Goal: Information Seeking & Learning: Learn about a topic

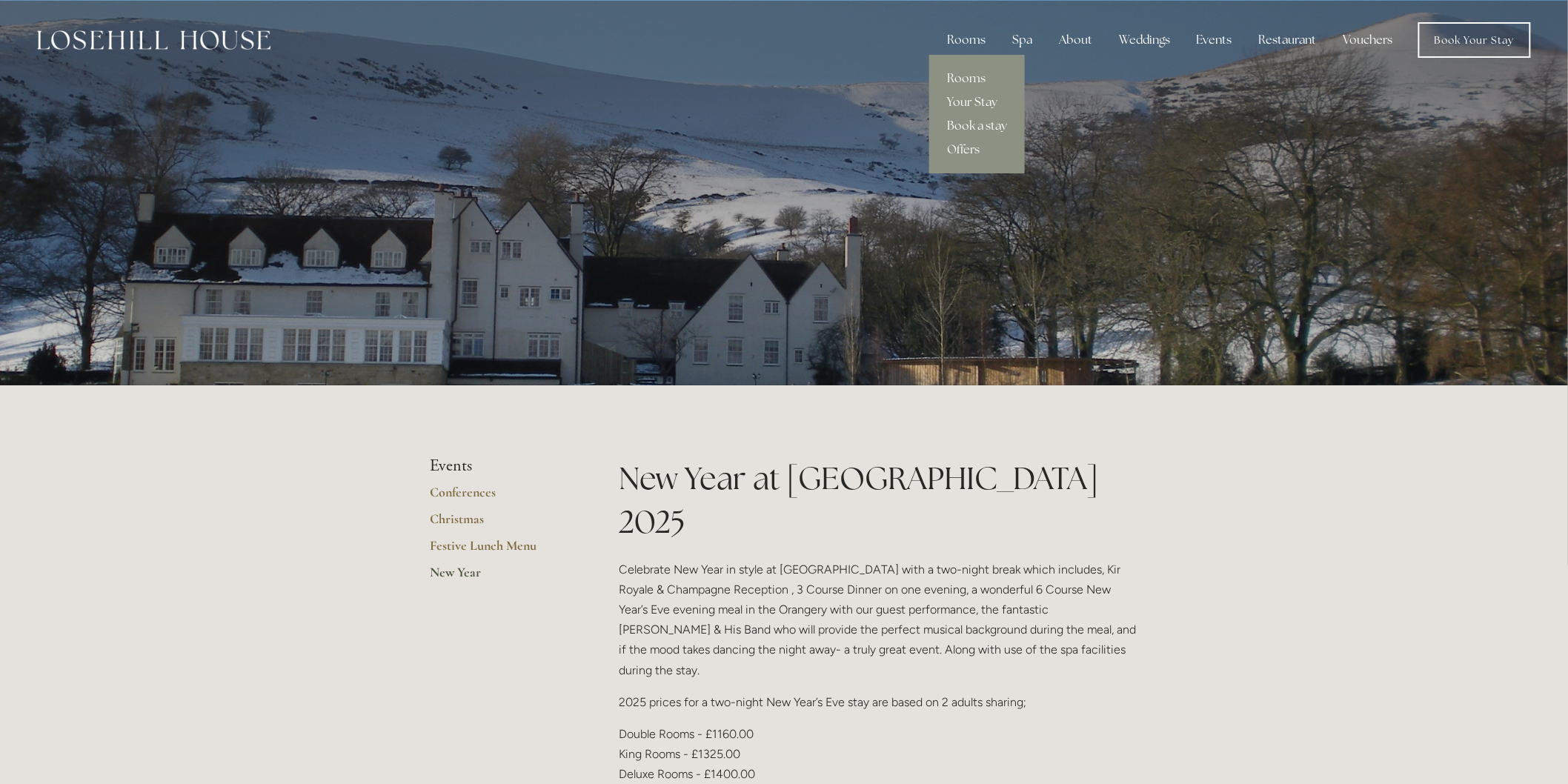
click at [968, 30] on div "Rooms" at bounding box center [966, 40] width 62 height 30
click at [976, 144] on link "Offers" at bounding box center [976, 149] width 96 height 24
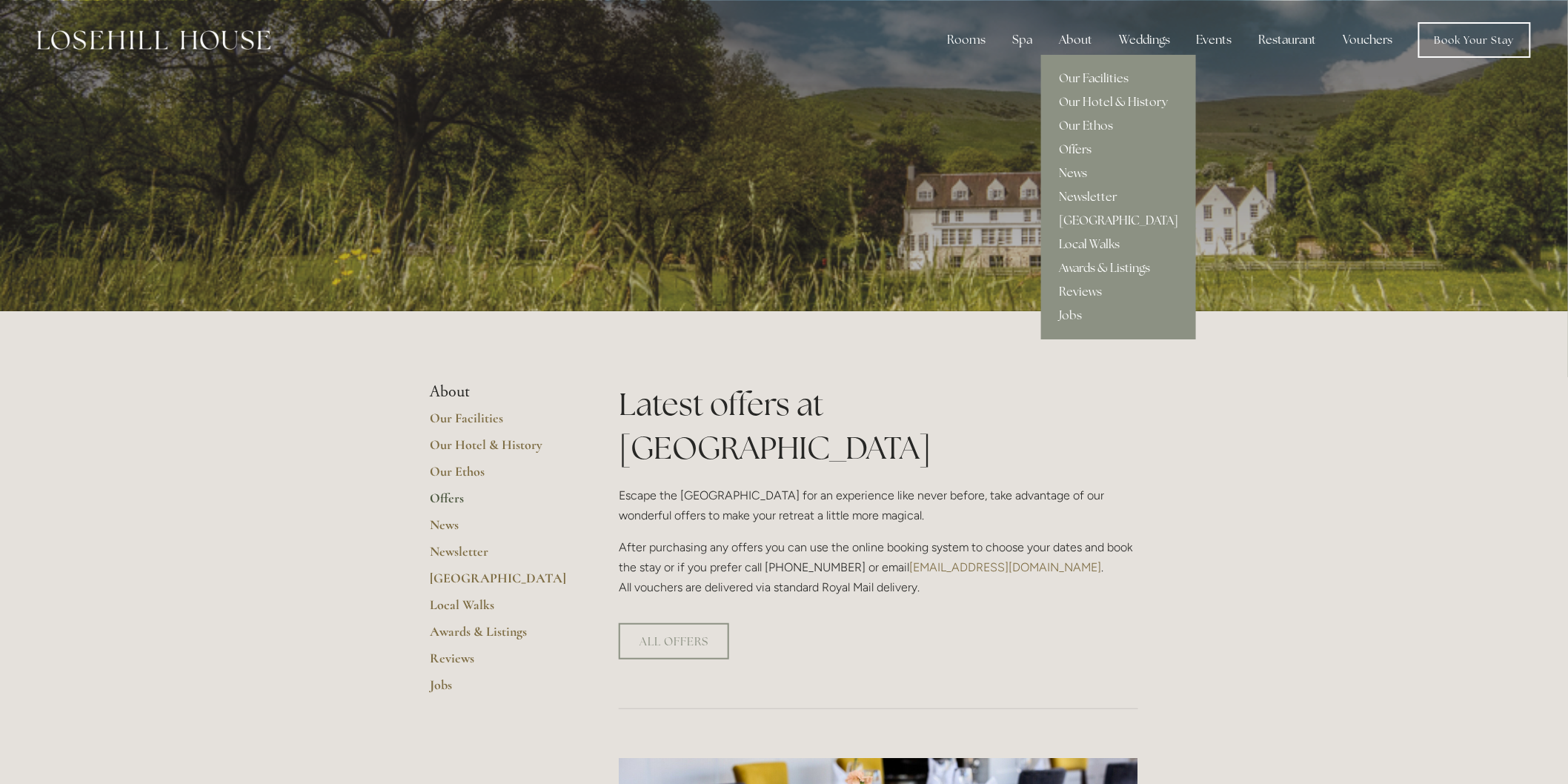
click at [1110, 218] on link "[GEOGRAPHIC_DATA]" at bounding box center [1119, 221] width 155 height 24
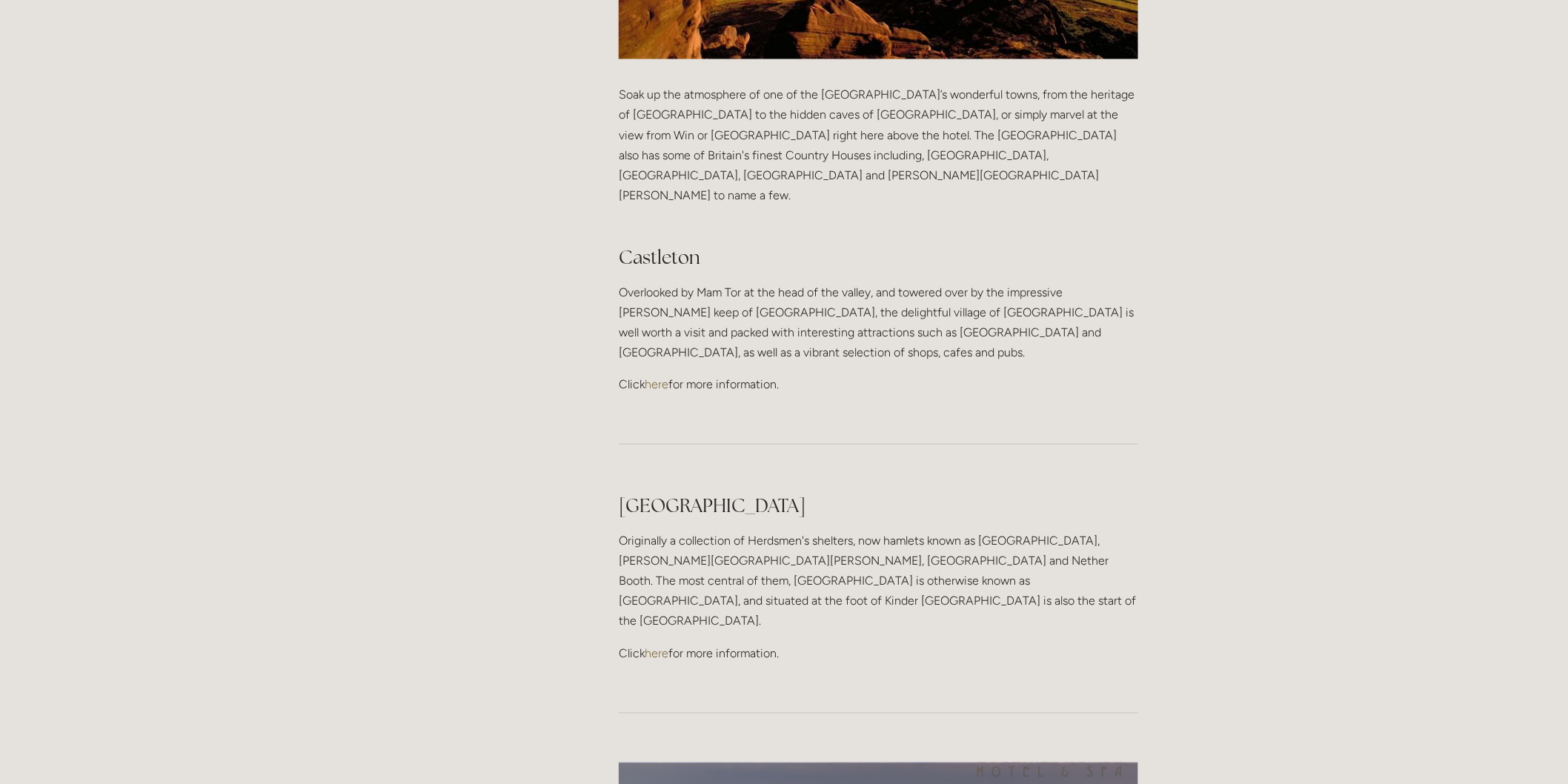
scroll to position [741, 0]
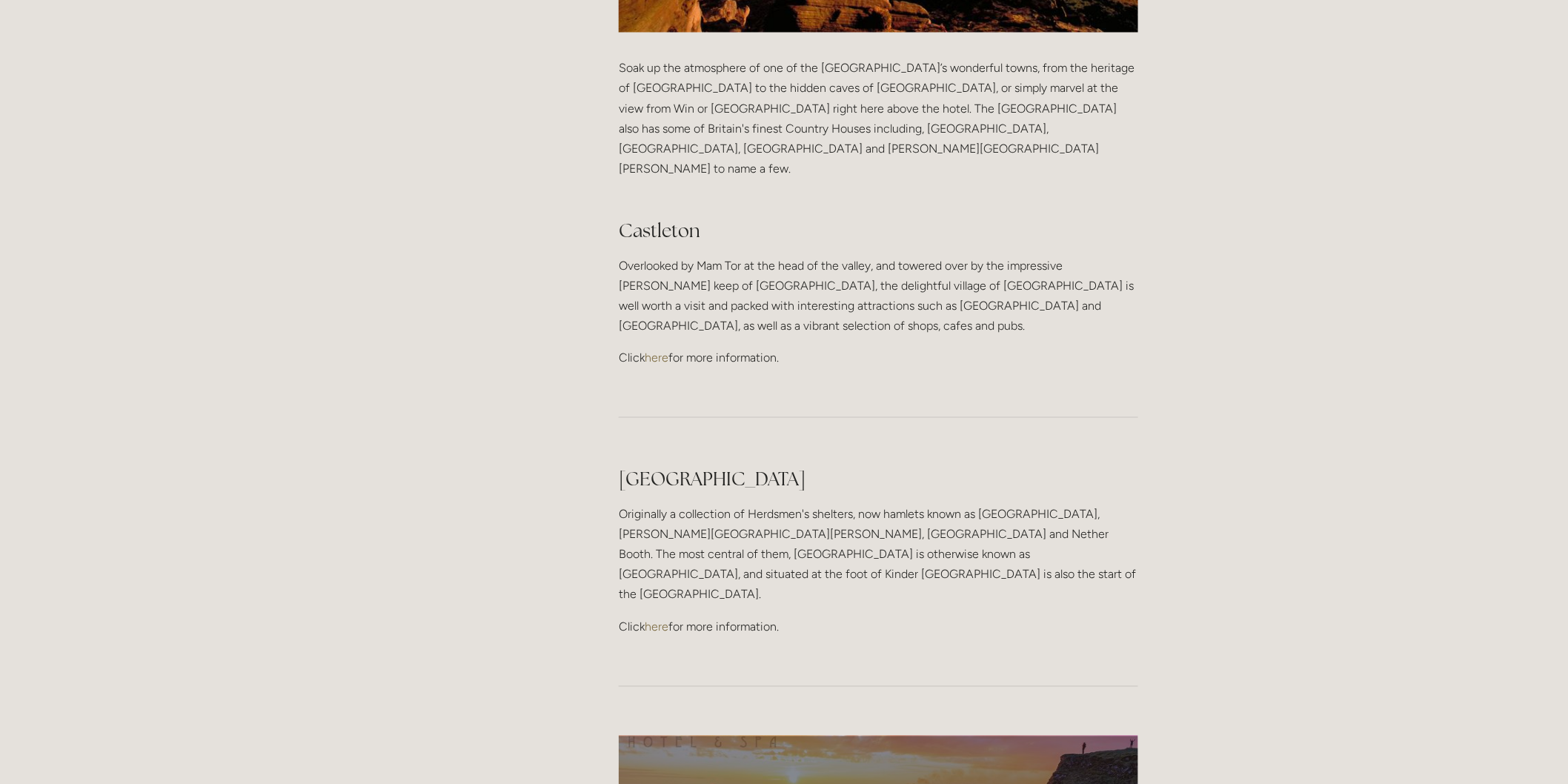
click at [664, 351] on link "here" at bounding box center [657, 358] width 24 height 14
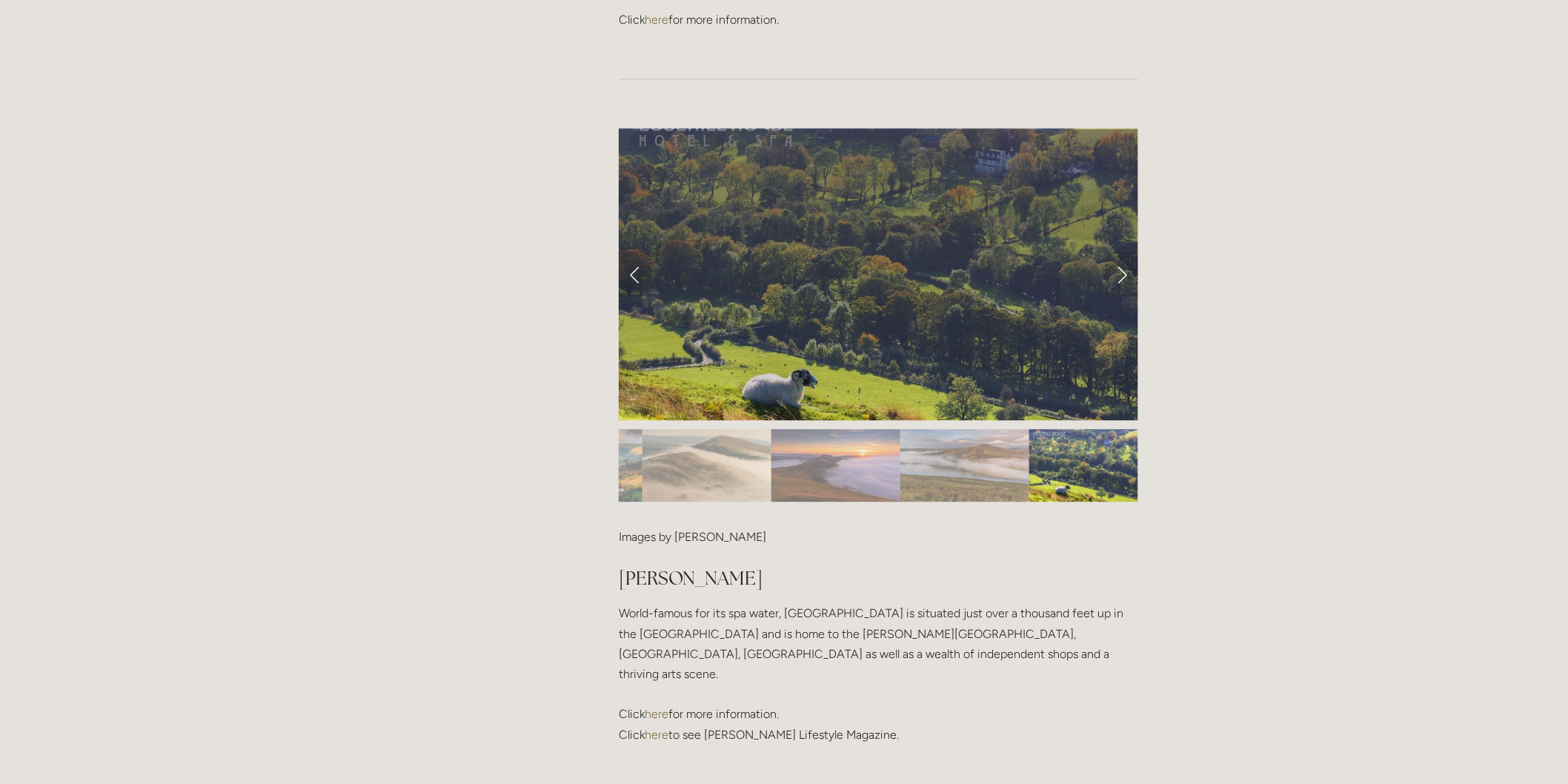
scroll to position [1235, 0]
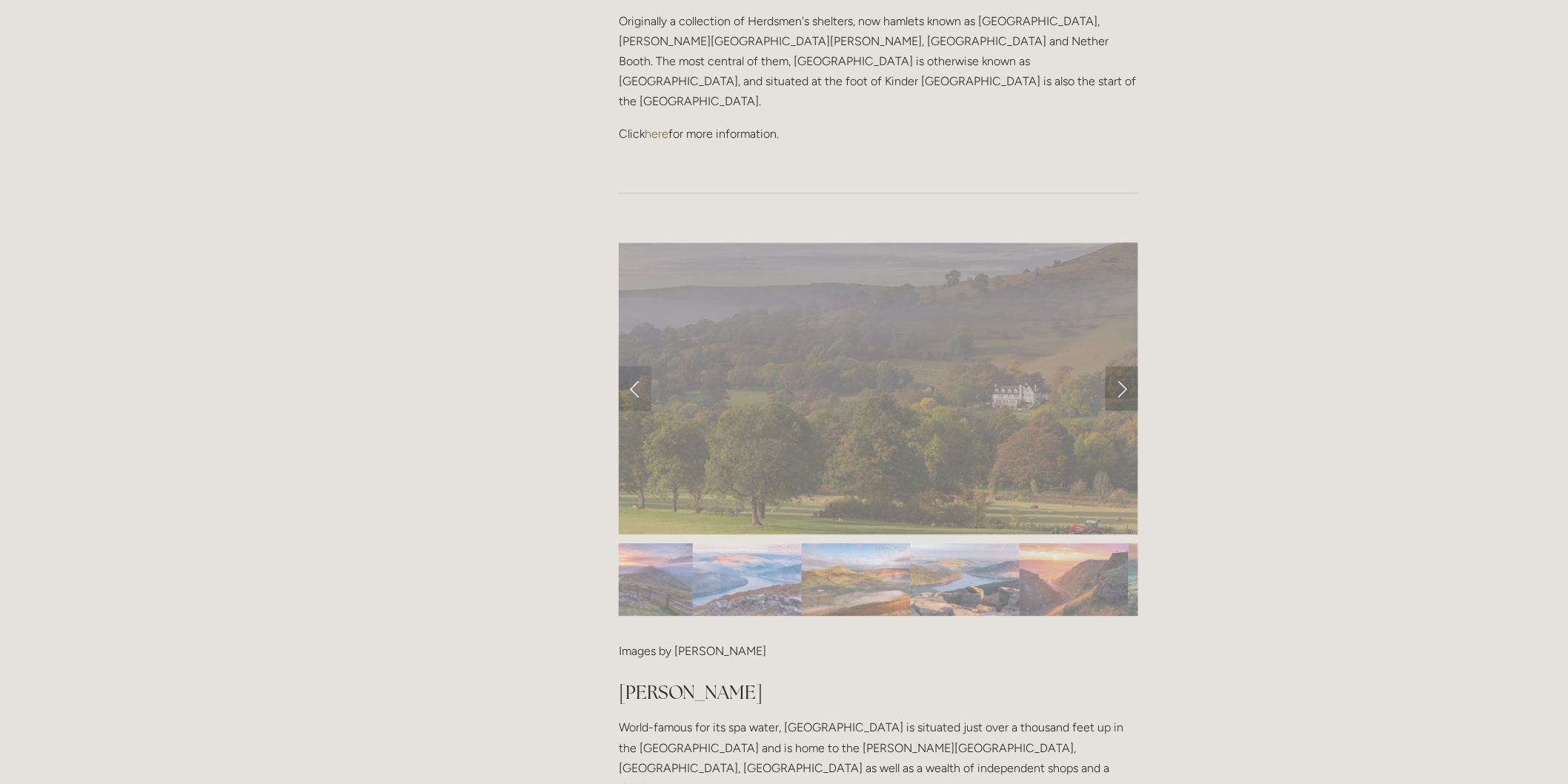
click at [1121, 367] on link "Next Slide" at bounding box center [1122, 388] width 33 height 45
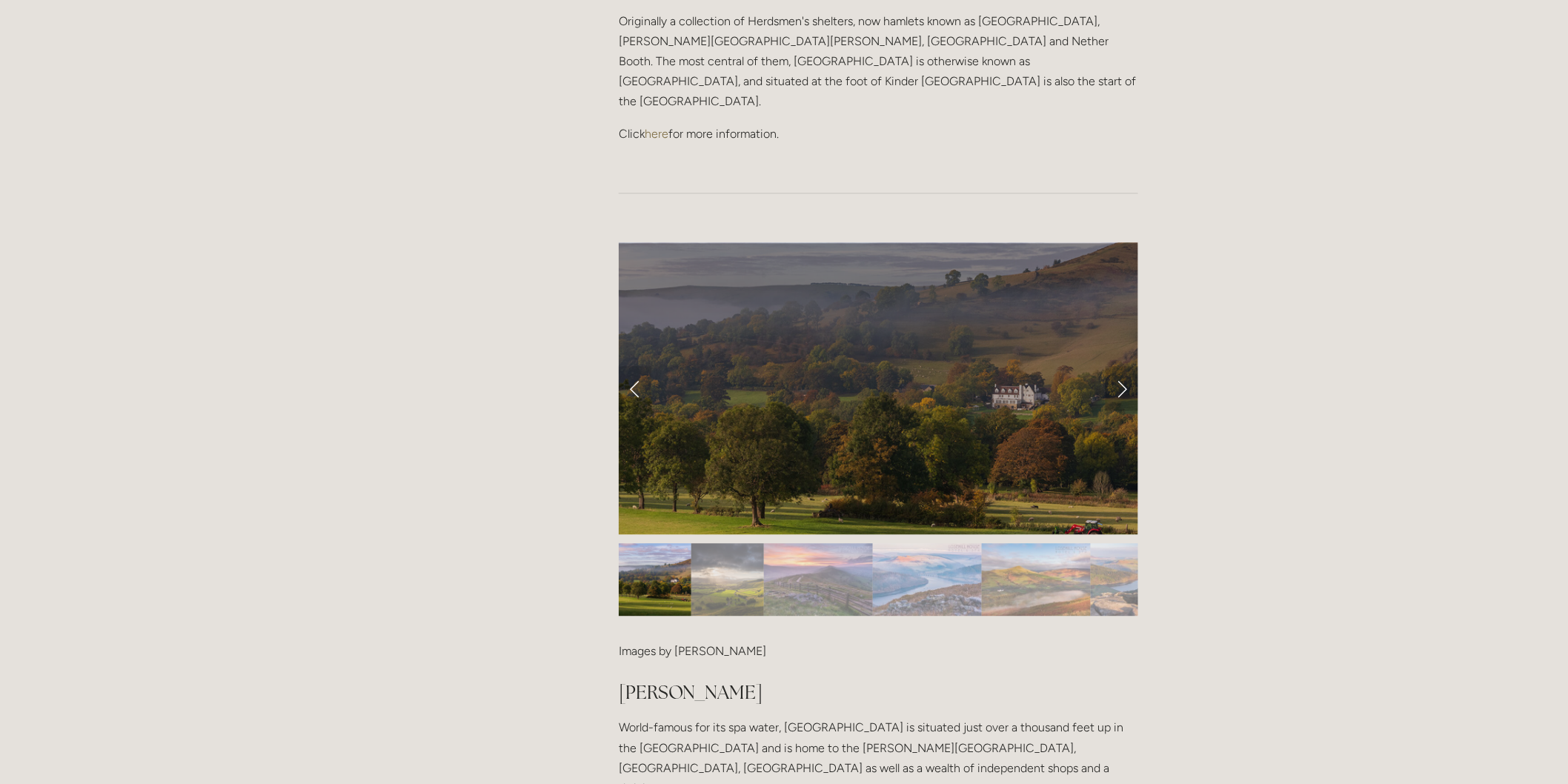
click at [1124, 367] on link "Next Slide" at bounding box center [1122, 388] width 33 height 45
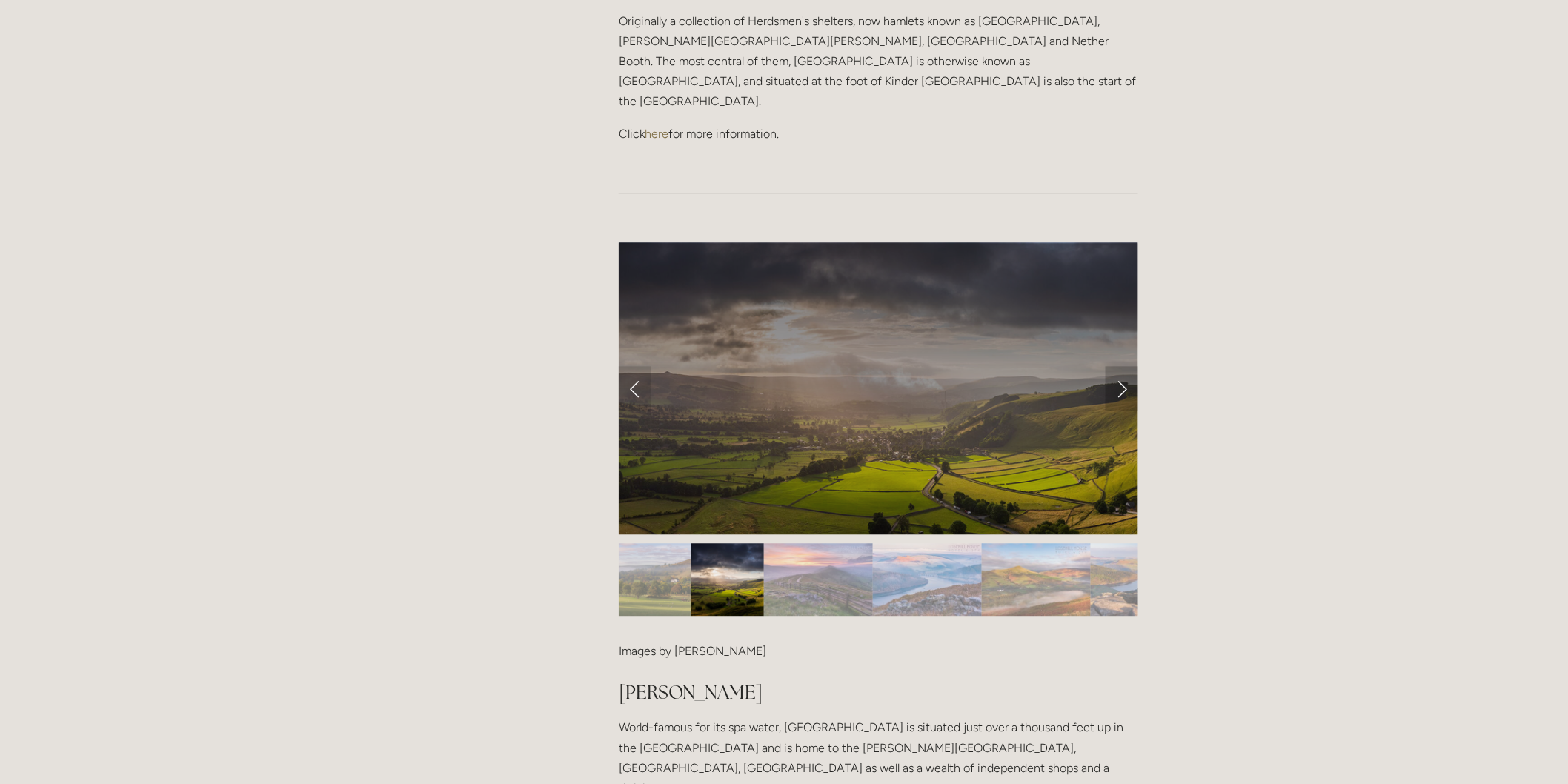
click at [1112, 367] on link "Next Slide" at bounding box center [1122, 388] width 33 height 45
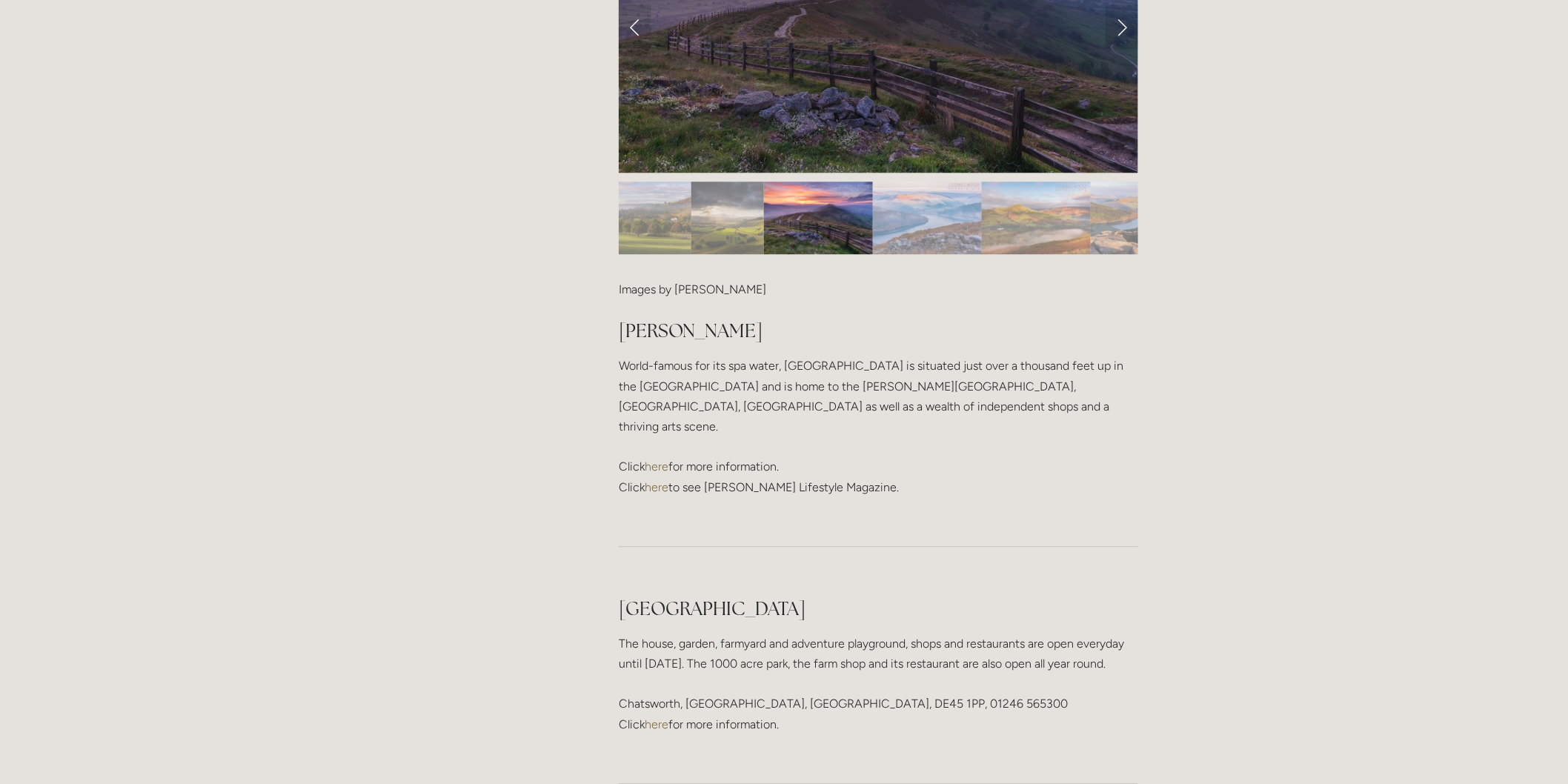
scroll to position [1811, 0]
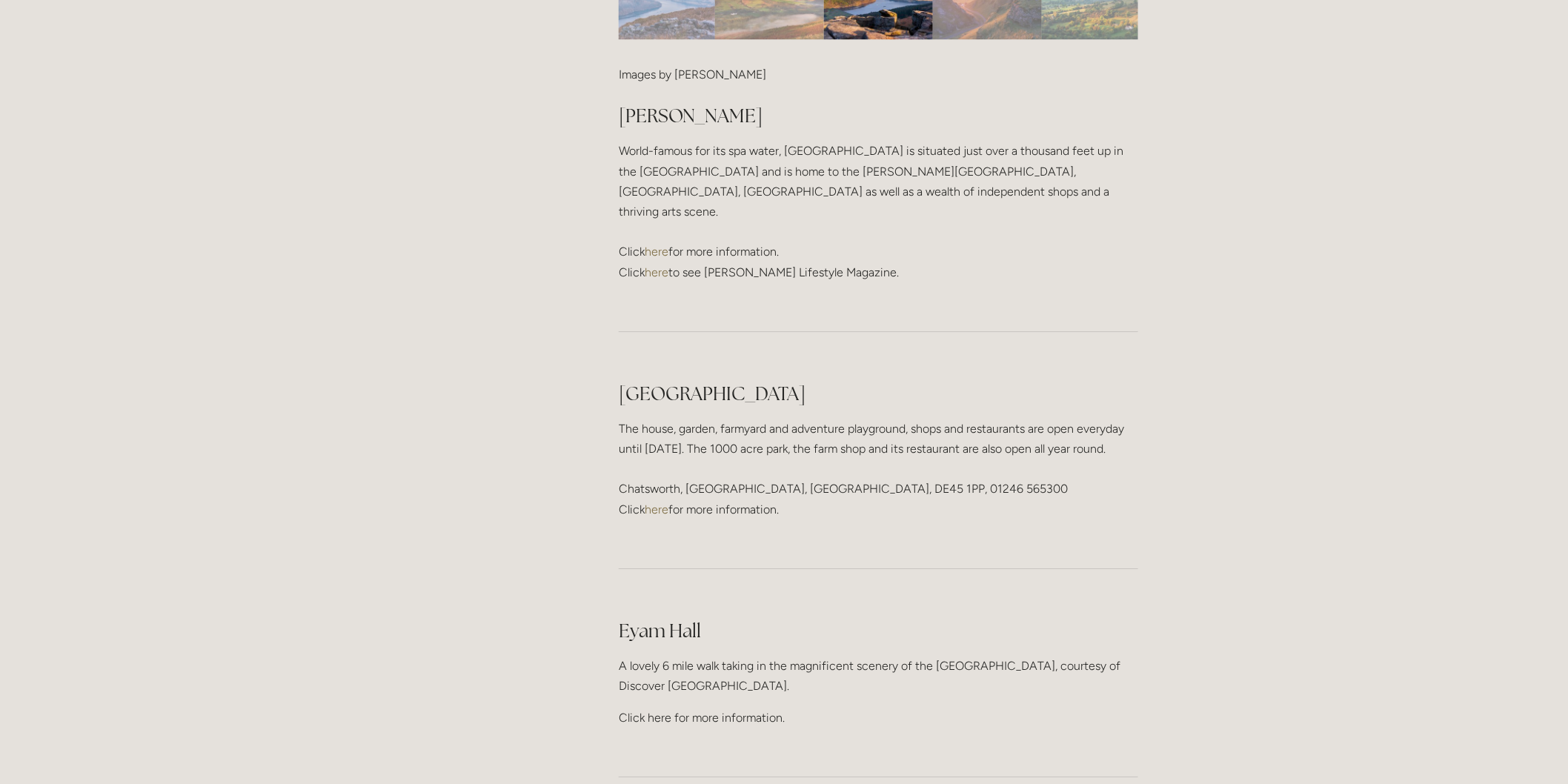
click at [671, 708] on p "Click here for more information." at bounding box center [878, 717] width 519 height 20
click at [659, 708] on p "Click here for more information." at bounding box center [878, 717] width 519 height 20
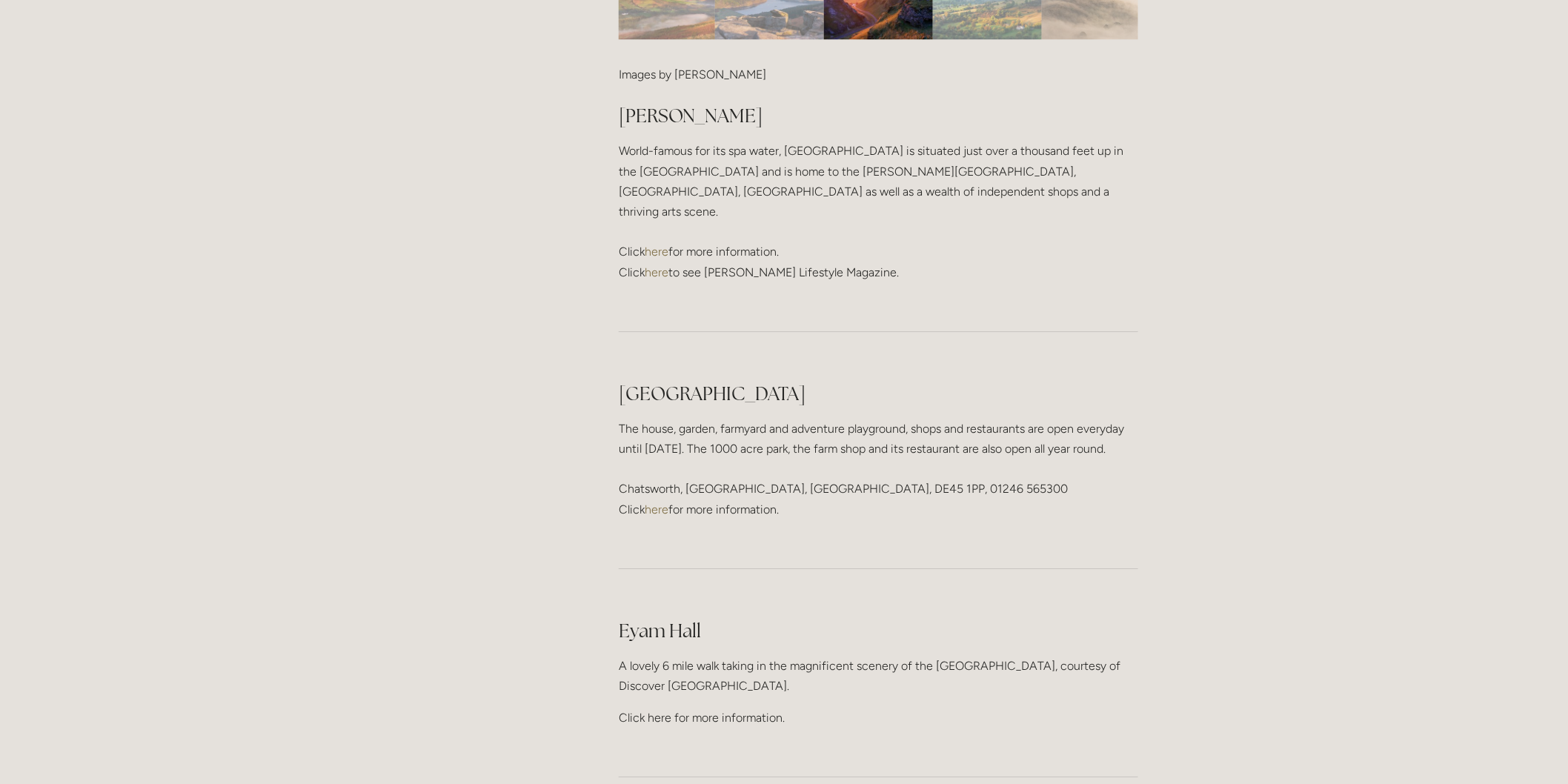
click at [825, 656] on p "A lovely 6 mile walk taking in the magnificent scenery of the Hope Valley, cour…" at bounding box center [878, 676] width 519 height 40
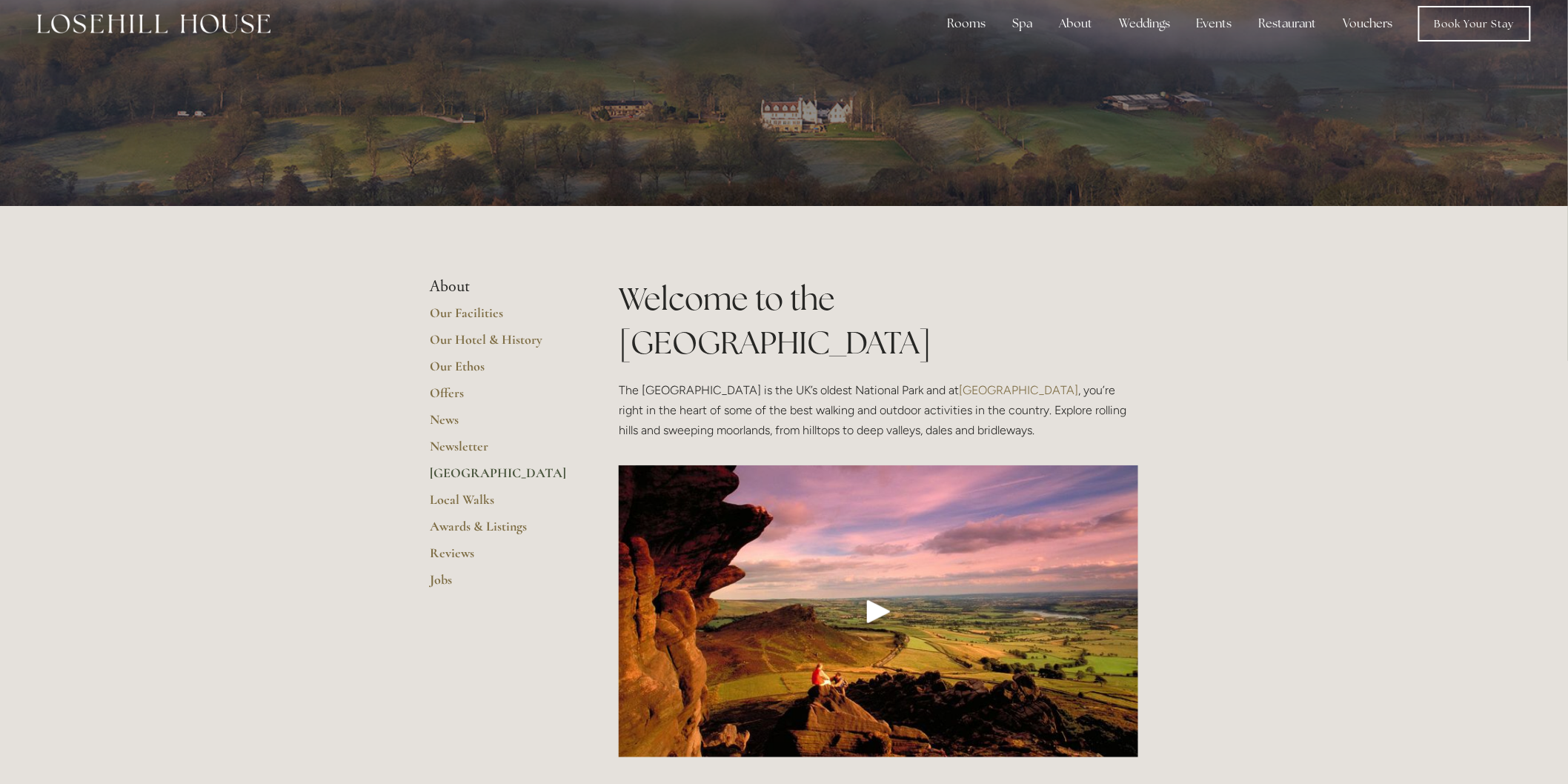
scroll to position [0, 0]
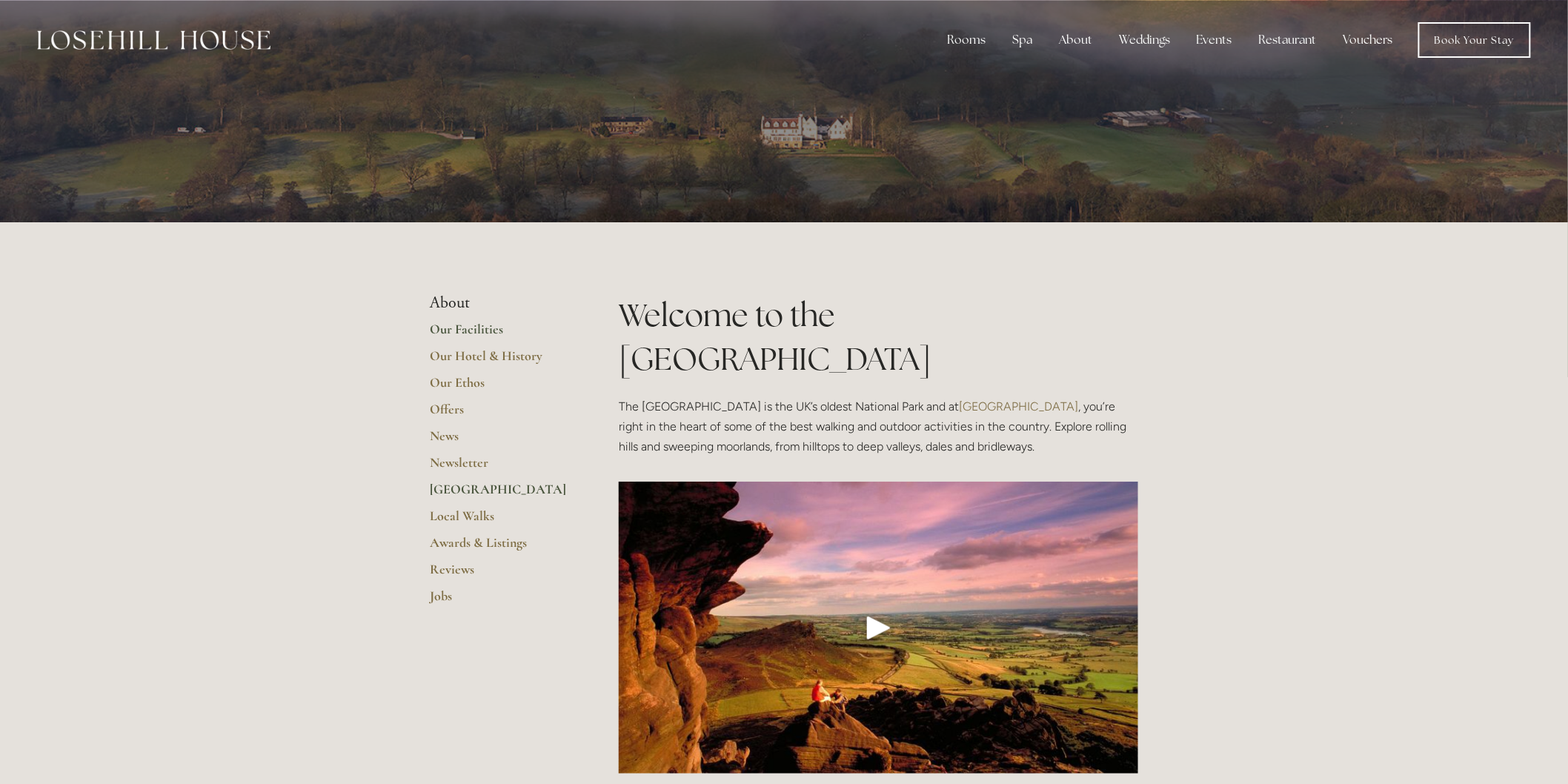
click at [473, 333] on link "Our Facilities" at bounding box center [500, 334] width 142 height 26
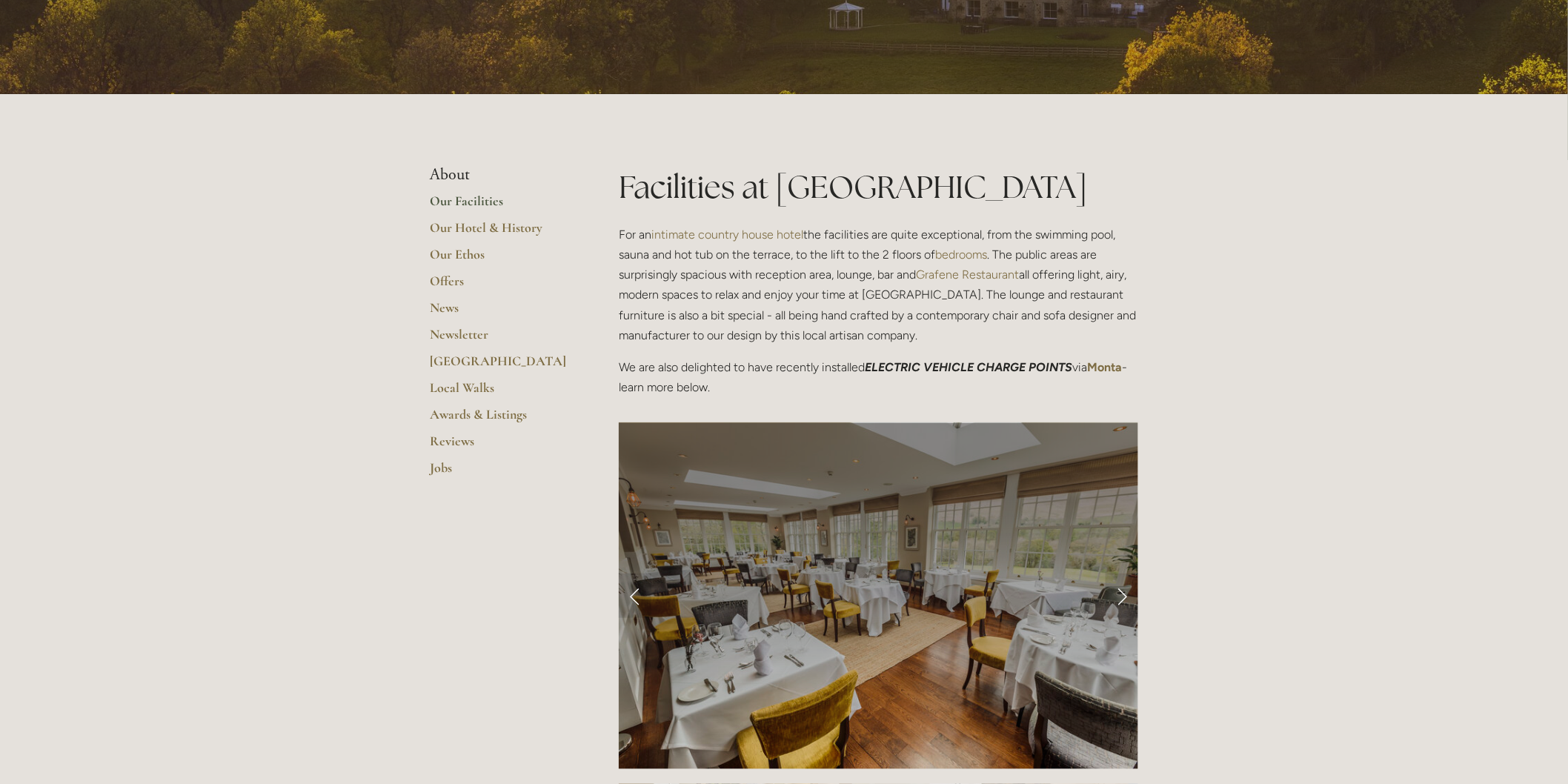
scroll to position [247, 0]
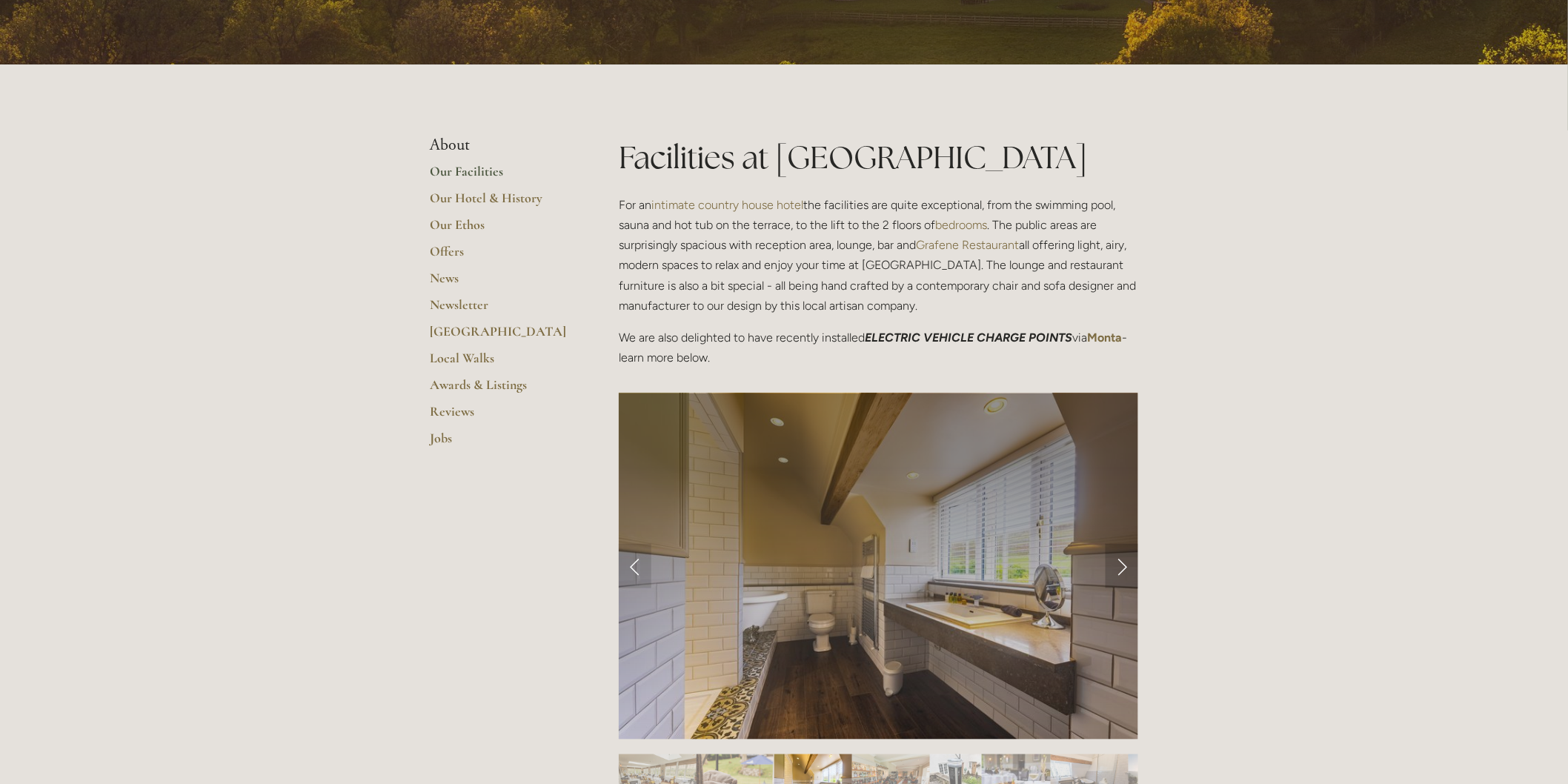
click at [1129, 574] on link "Next Slide" at bounding box center [1122, 566] width 33 height 45
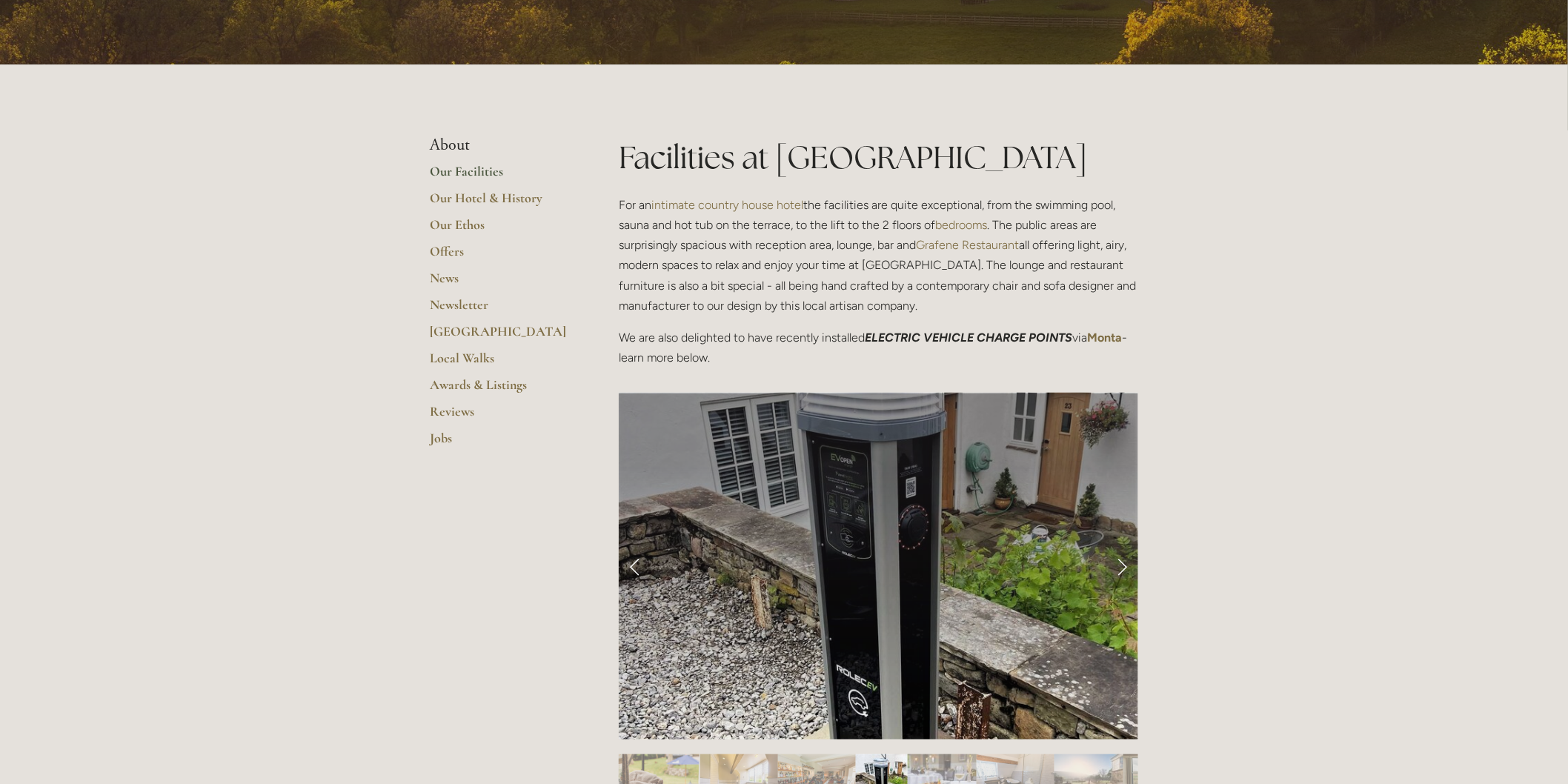
click at [1122, 566] on link "Next Slide" at bounding box center [1122, 566] width 33 height 45
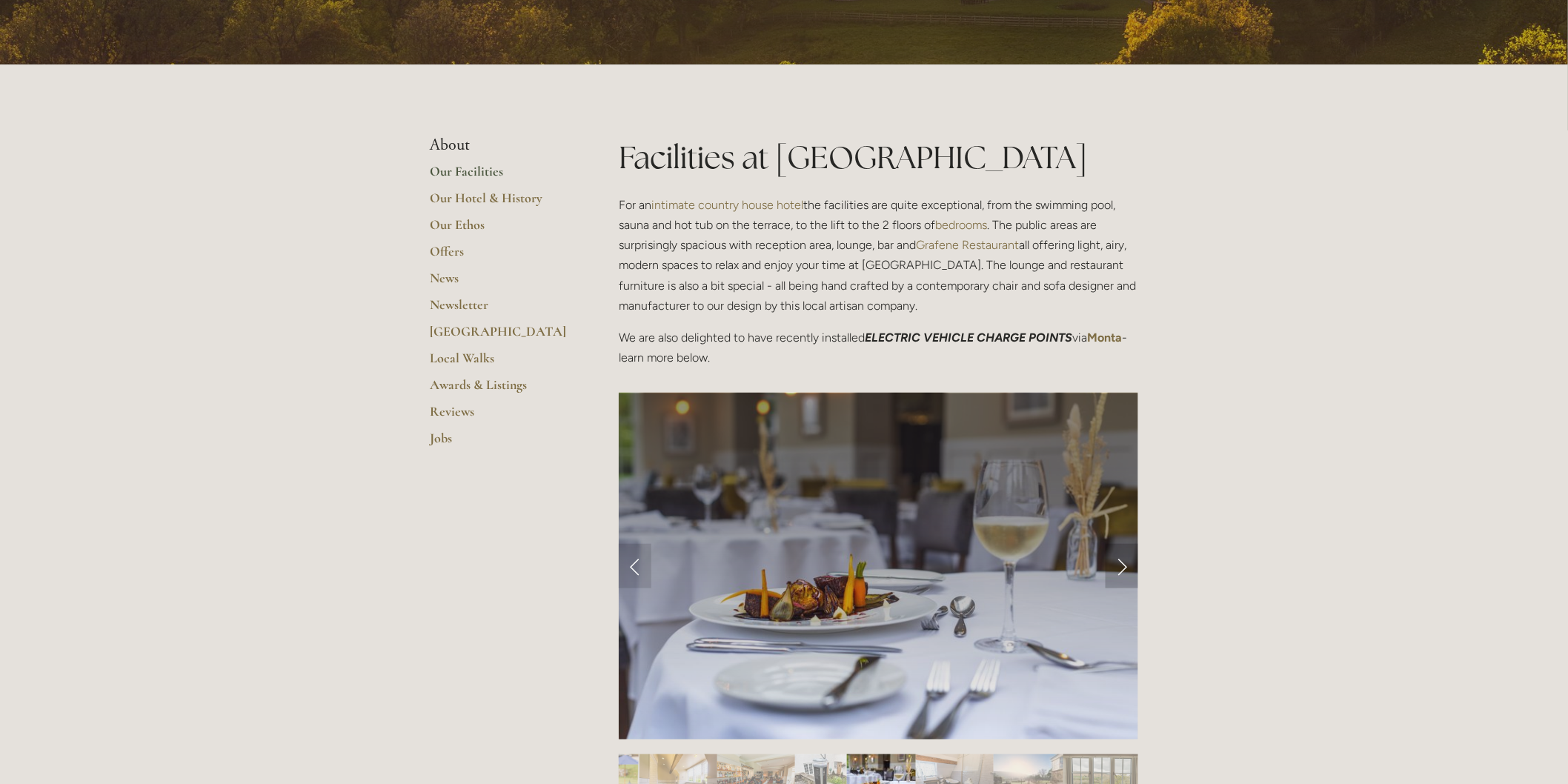
click at [1122, 566] on link "Next Slide" at bounding box center [1122, 566] width 33 height 45
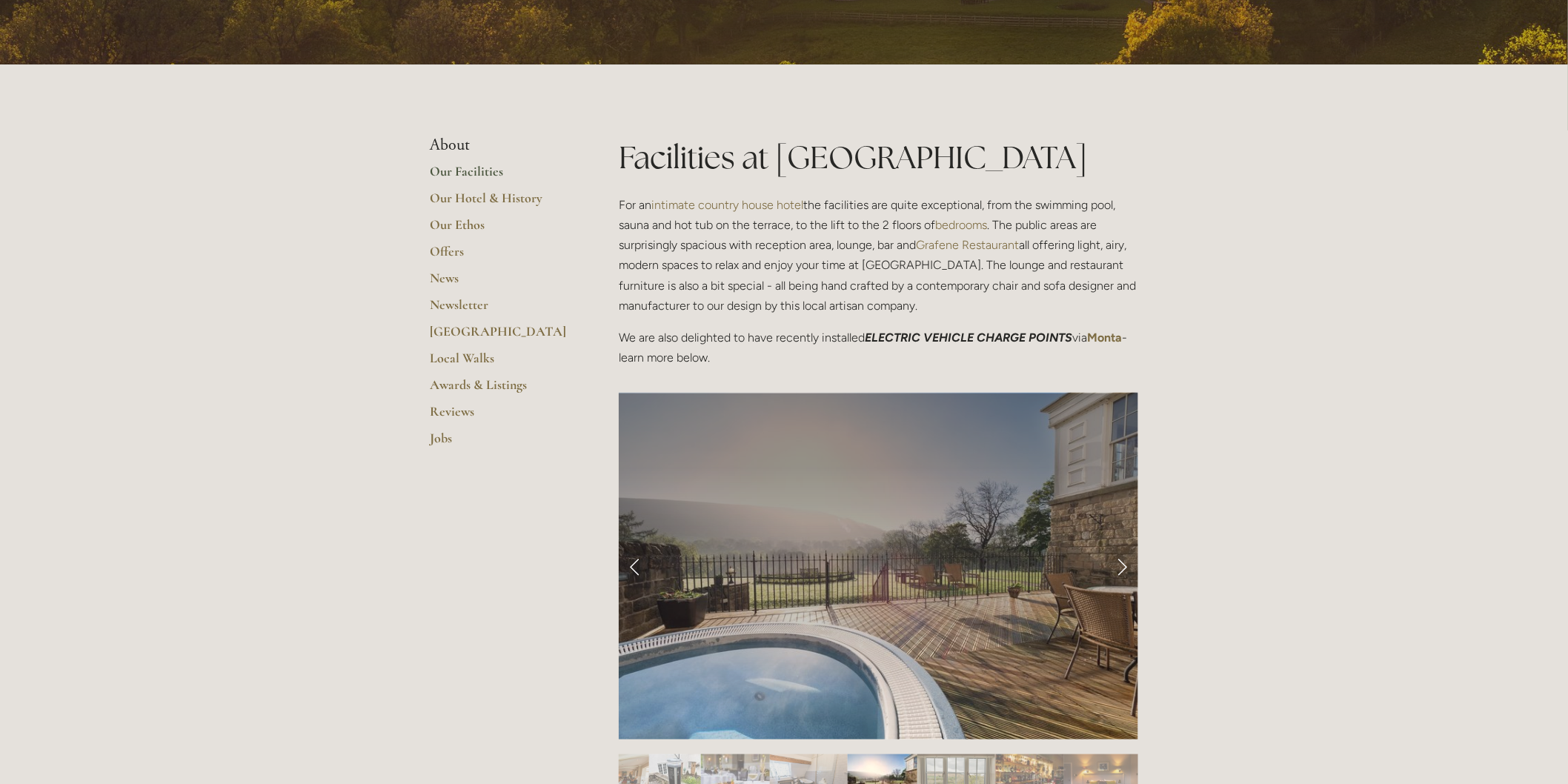
click at [1122, 566] on link "Next Slide" at bounding box center [1122, 566] width 33 height 45
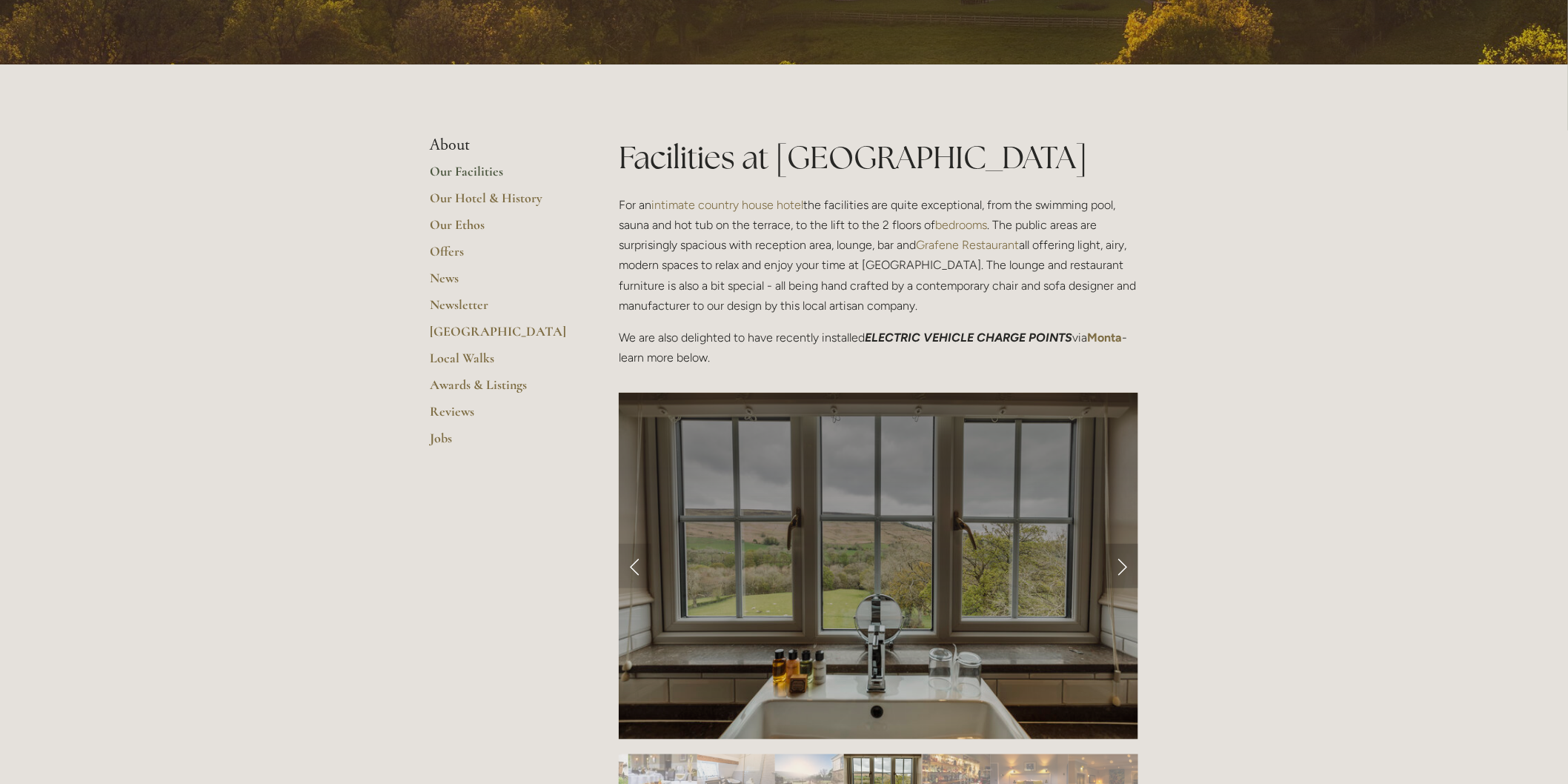
click at [1122, 566] on link "Next Slide" at bounding box center [1122, 566] width 33 height 45
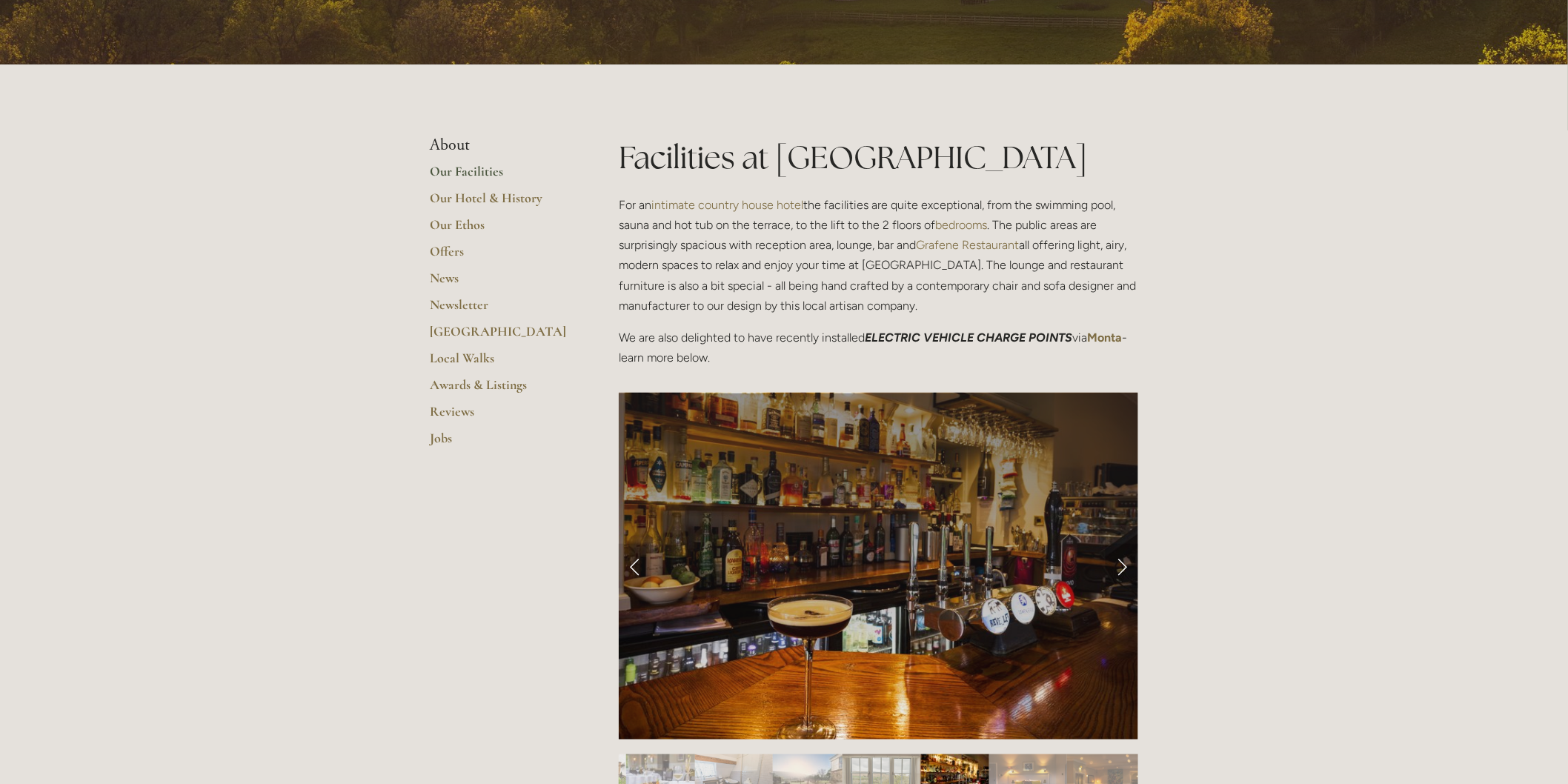
click at [1122, 566] on link "Next Slide" at bounding box center [1122, 566] width 33 height 45
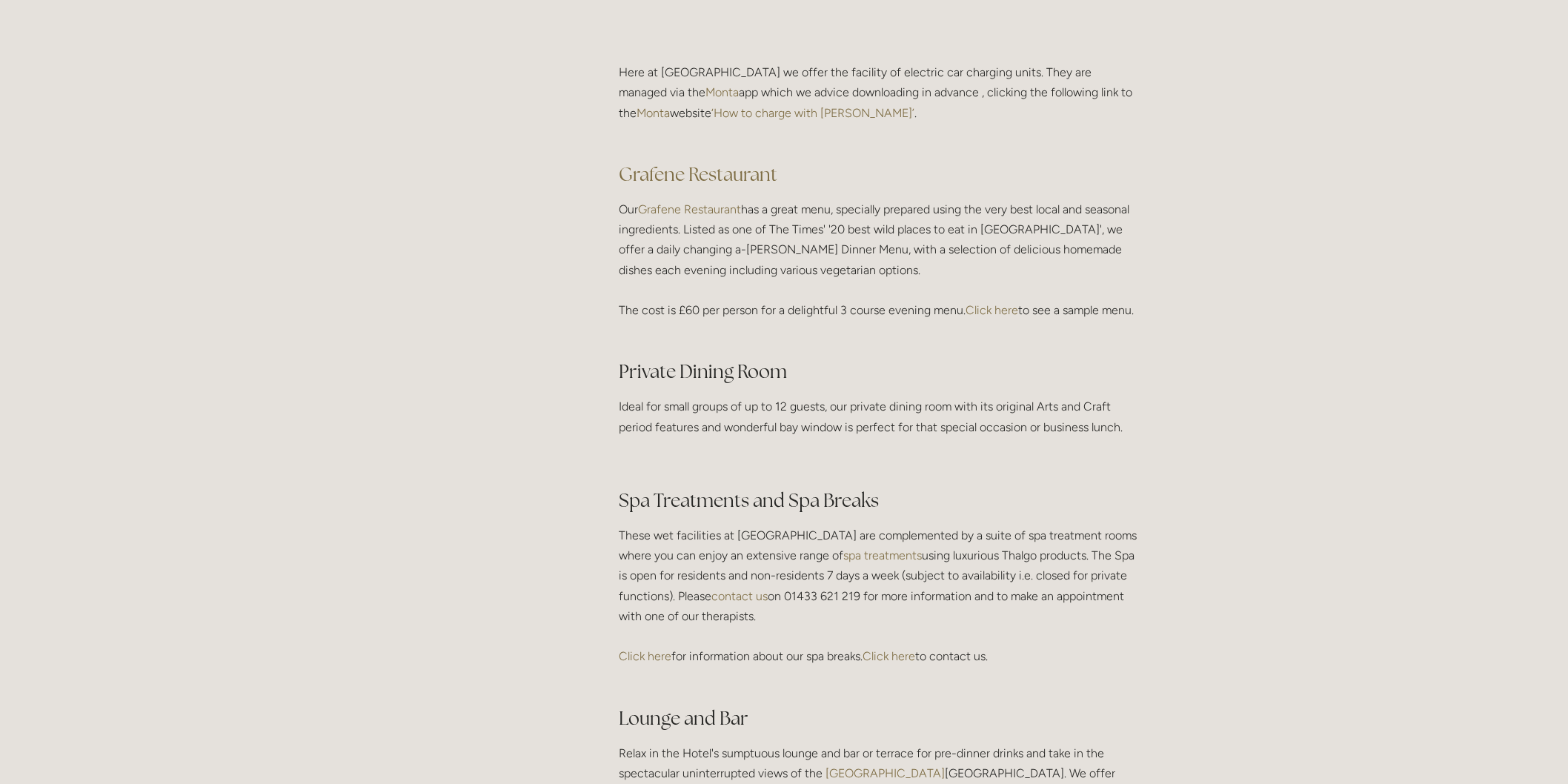
scroll to position [2140, 0]
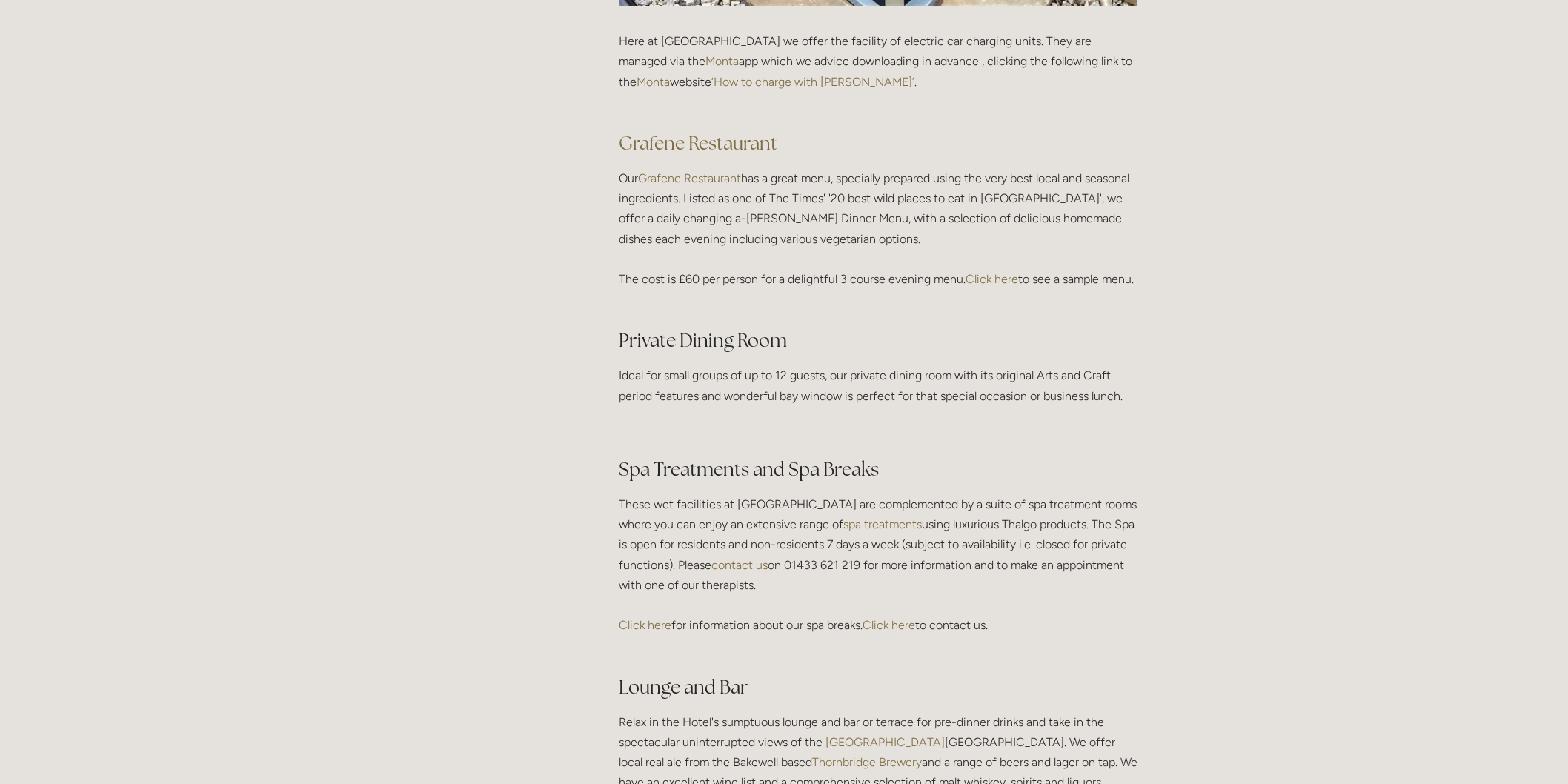
click at [1004, 275] on link "Click here" at bounding box center [992, 279] width 53 height 14
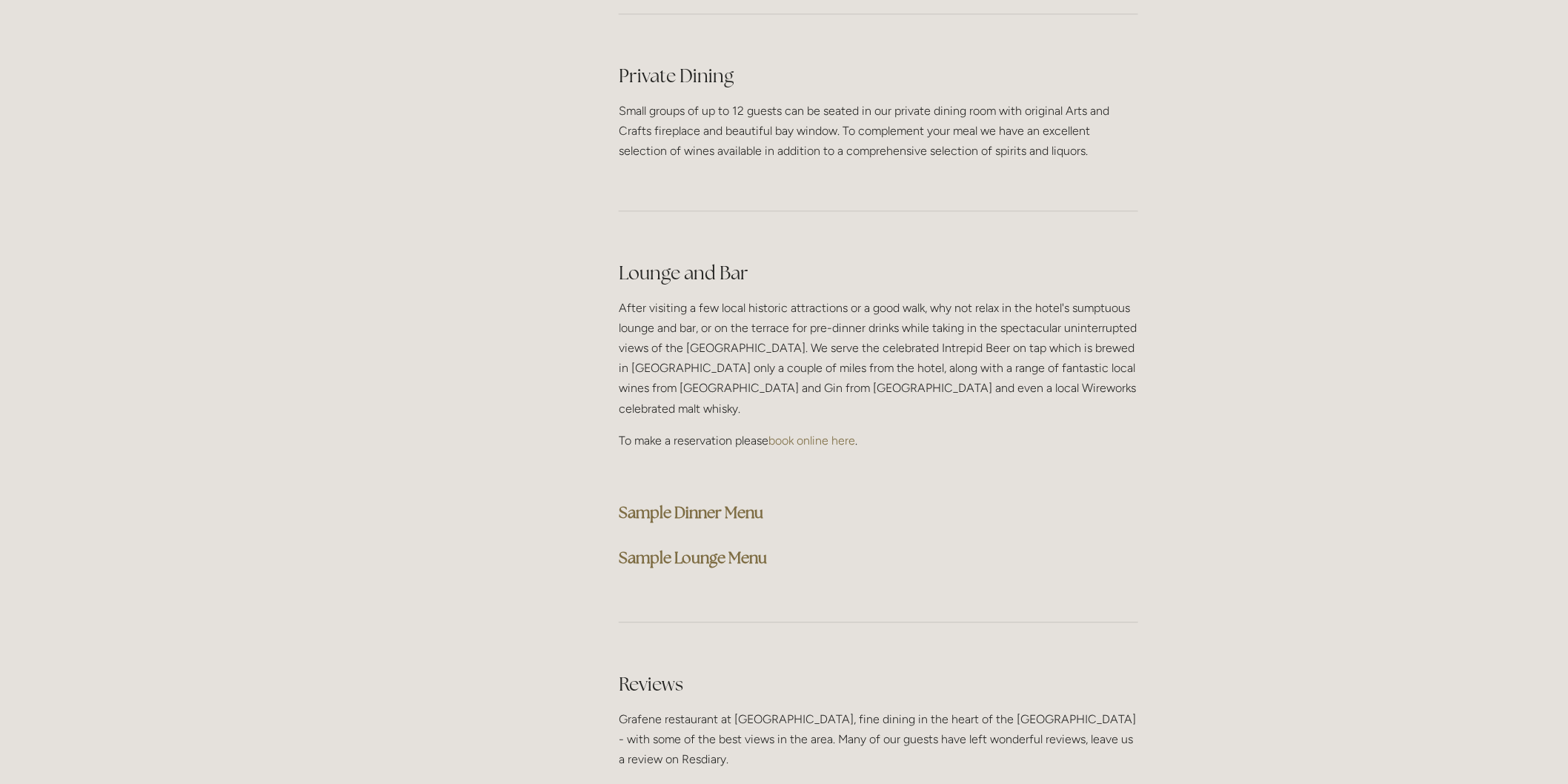
scroll to position [3540, 0]
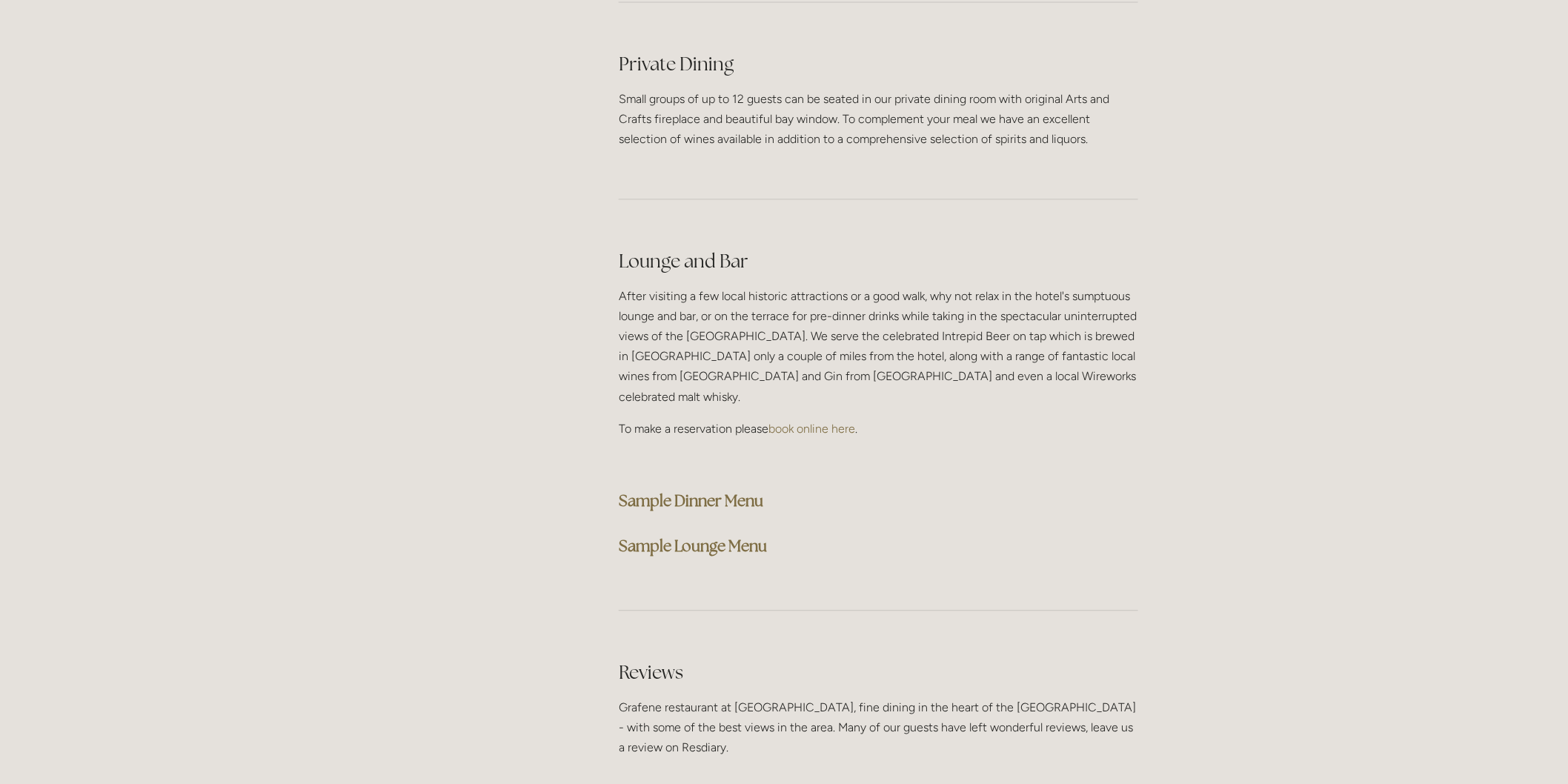
click at [734, 490] on strong "Sample Dinner Menu" at bounding box center [691, 500] width 144 height 20
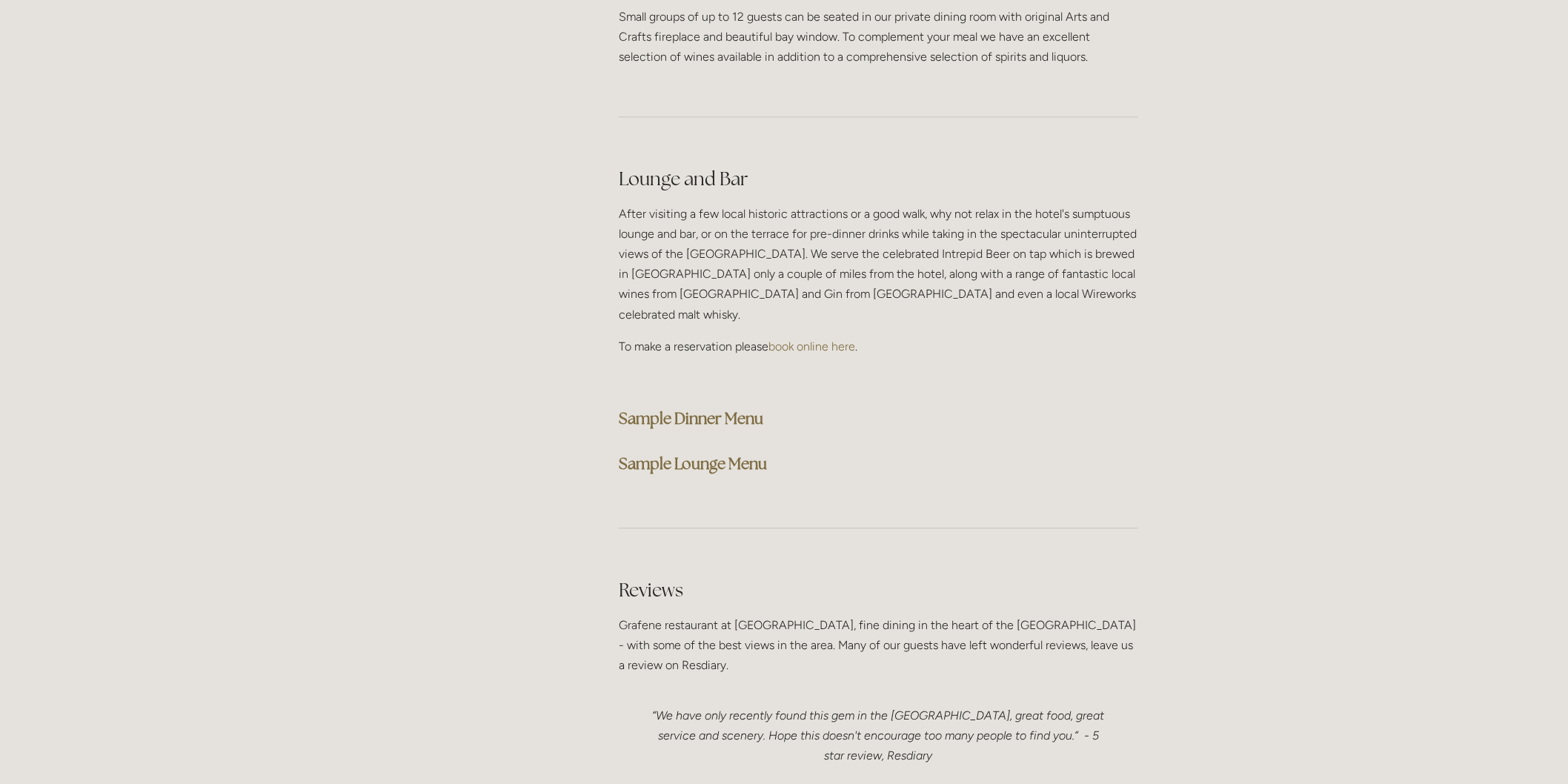
click at [752, 454] on strong "Sample Lounge Menu" at bounding box center [693, 463] width 149 height 20
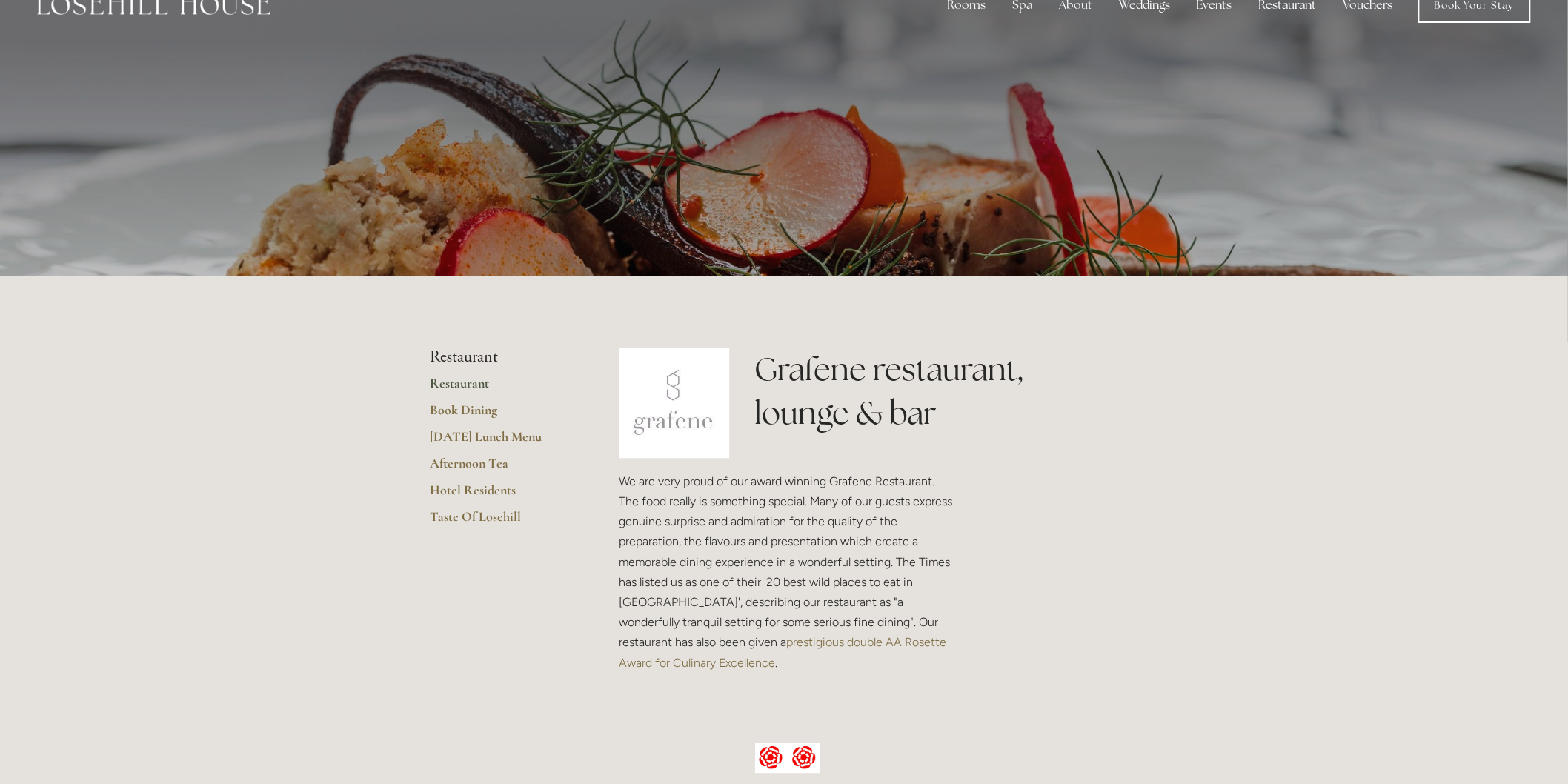
scroll to position [0, 0]
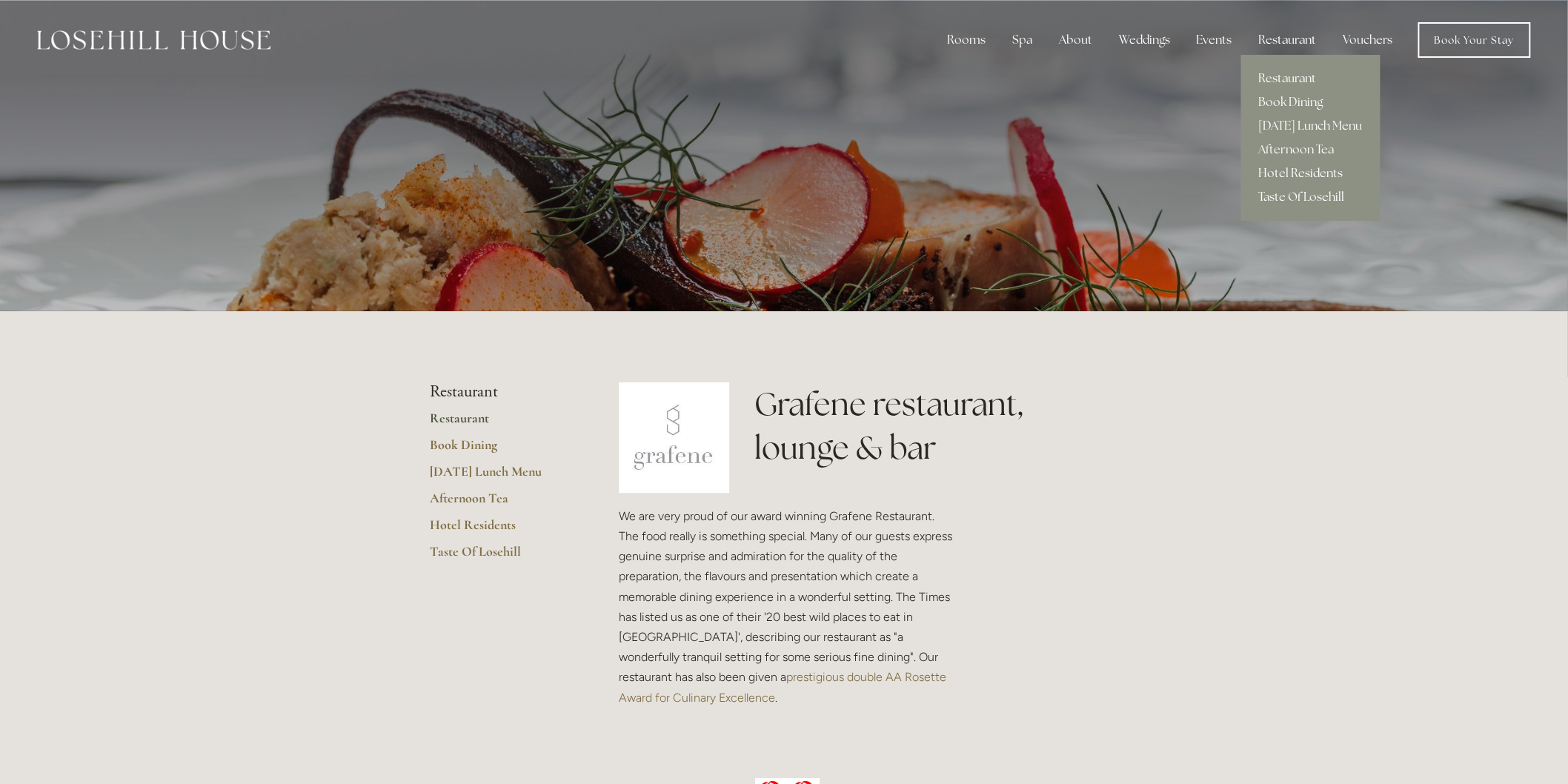
click at [1302, 173] on link "Hotel Residents" at bounding box center [1310, 173] width 140 height 24
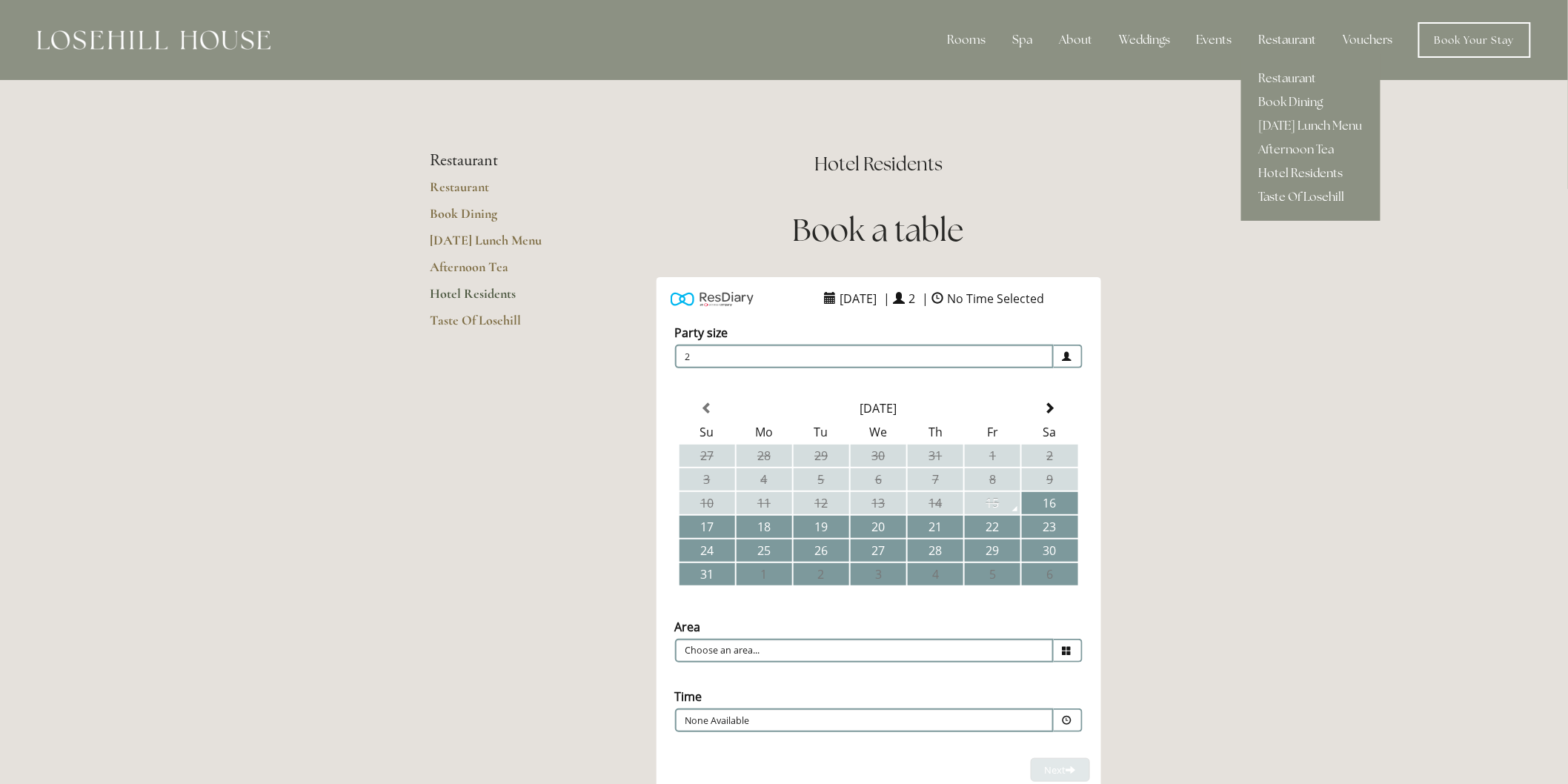
click at [1295, 191] on link "Taste Of Losehill" at bounding box center [1310, 197] width 140 height 24
